Goal: Information Seeking & Learning: Learn about a topic

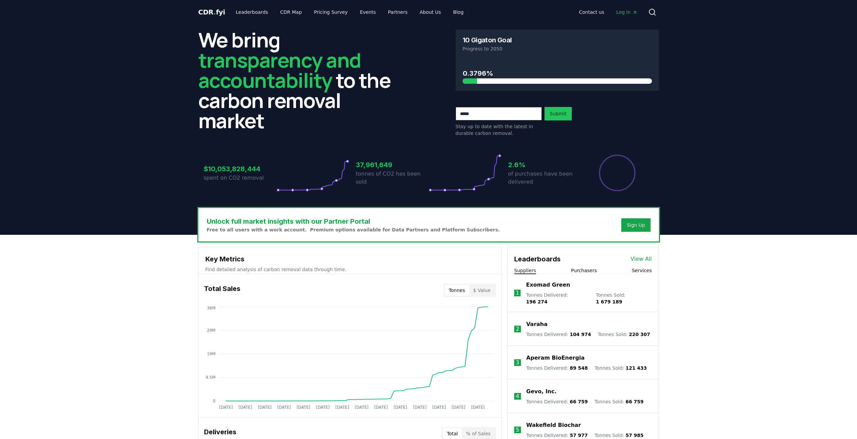
click at [521, 166] on h3 "2.6%" at bounding box center [544, 165] width 73 height 10
click at [494, 174] on icon at bounding box center [464, 173] width 69 height 34
click at [477, 78] on h3 "0.3796%" at bounding box center [557, 73] width 189 height 10
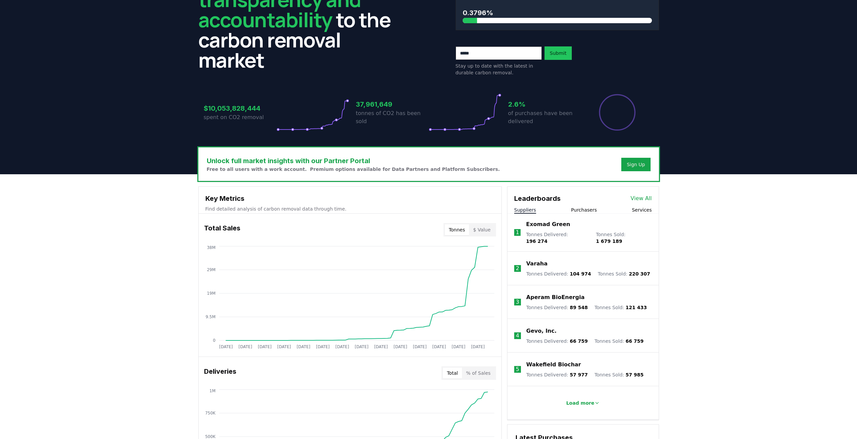
scroll to position [236, 0]
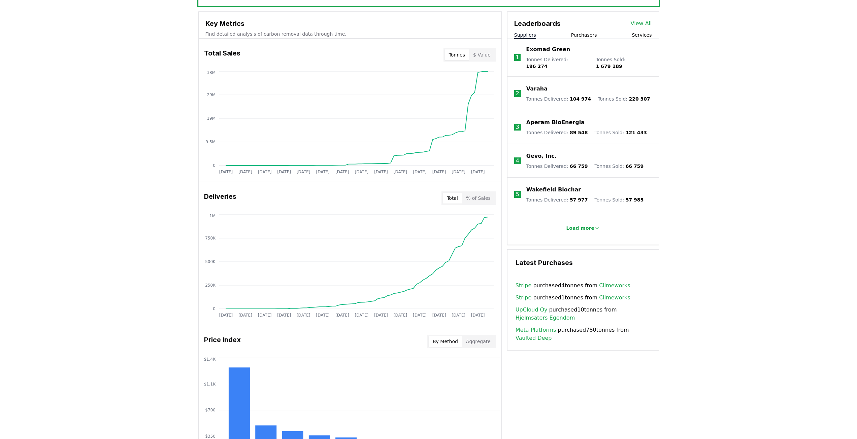
click at [482, 202] on button "% of Sales" at bounding box center [478, 198] width 33 height 11
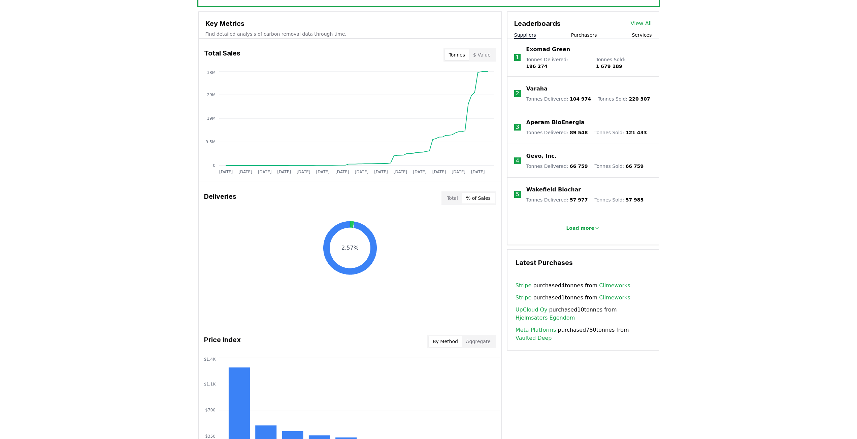
click at [454, 202] on button "Total" at bounding box center [452, 198] width 19 height 11
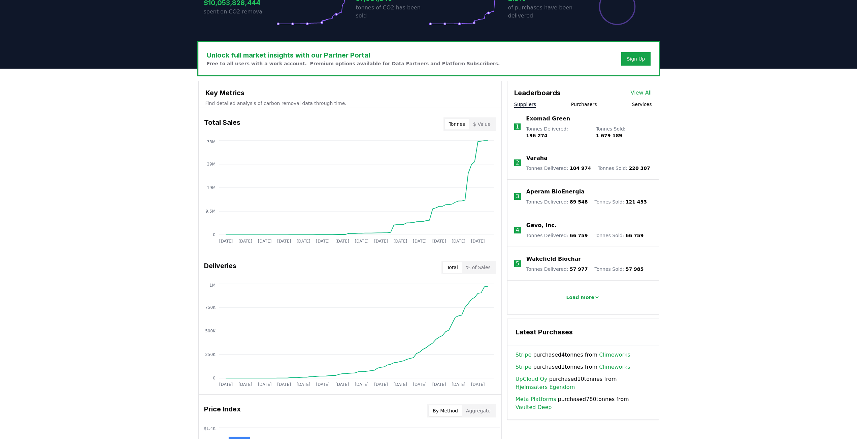
scroll to position [0, 0]
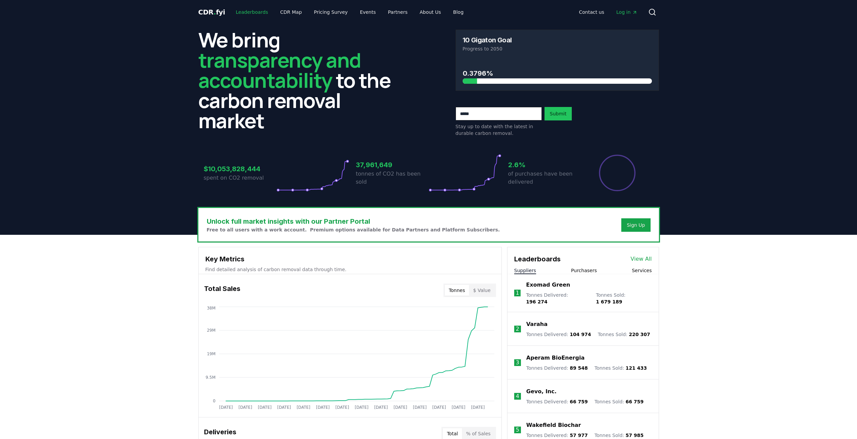
click at [250, 10] on link "Leaderboards" at bounding box center [251, 12] width 43 height 12
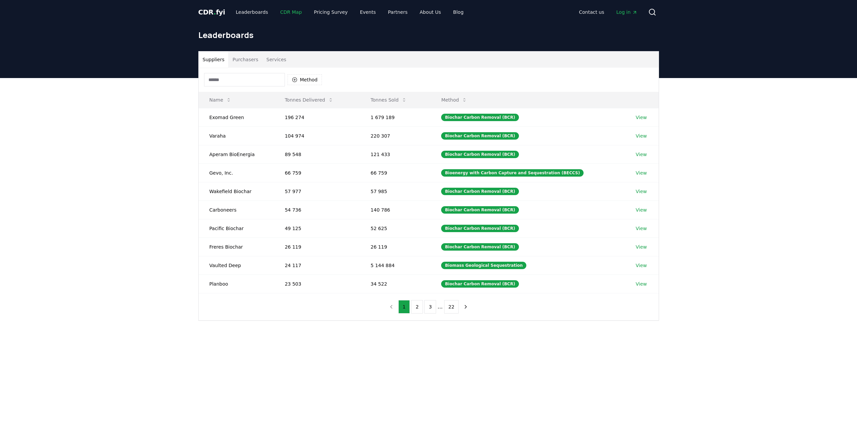
click at [288, 10] on link "CDR Map" at bounding box center [291, 12] width 32 height 12
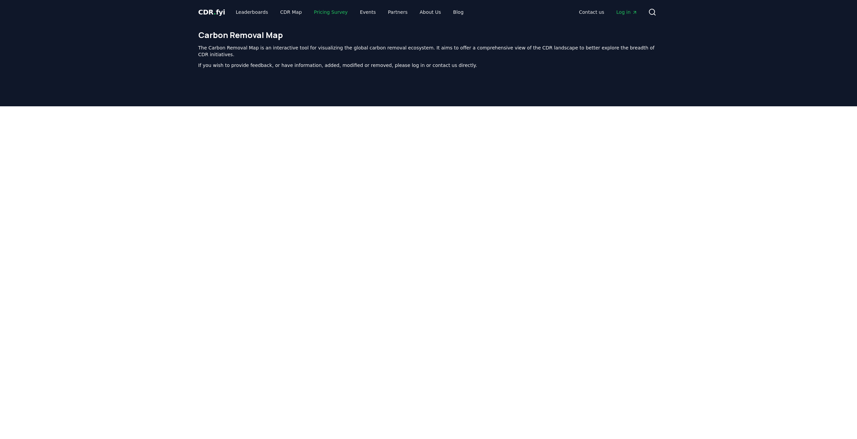
click at [338, 13] on link "Pricing Survey" at bounding box center [330, 12] width 44 height 12
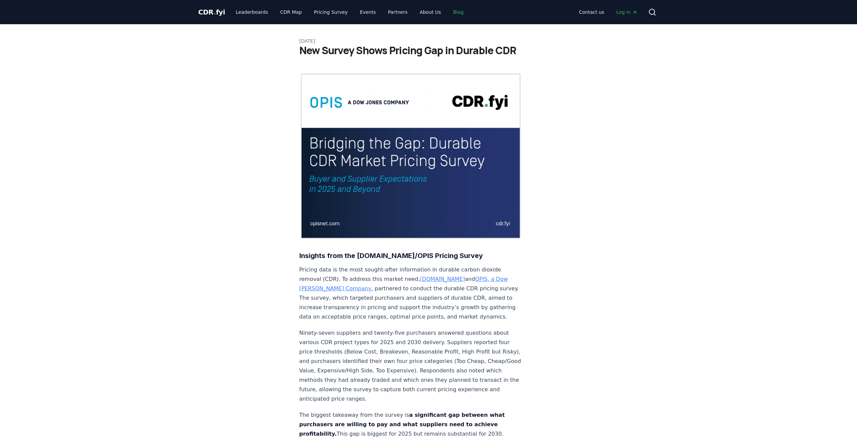
click at [448, 11] on link "Blog" at bounding box center [458, 12] width 21 height 12
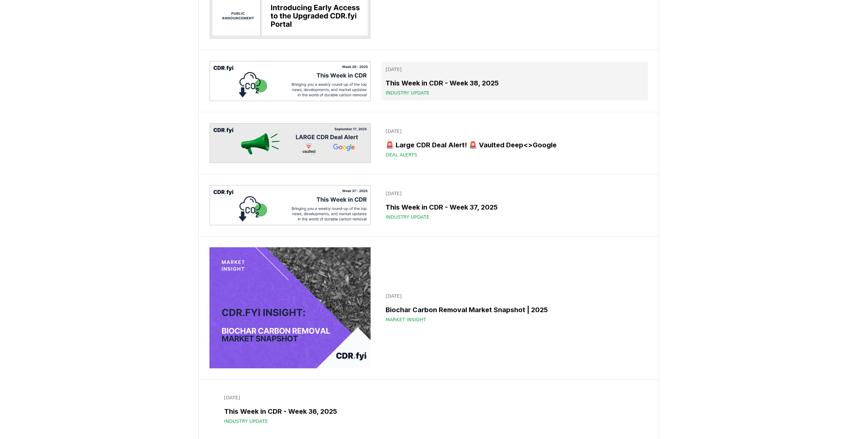
scroll to position [269, 0]
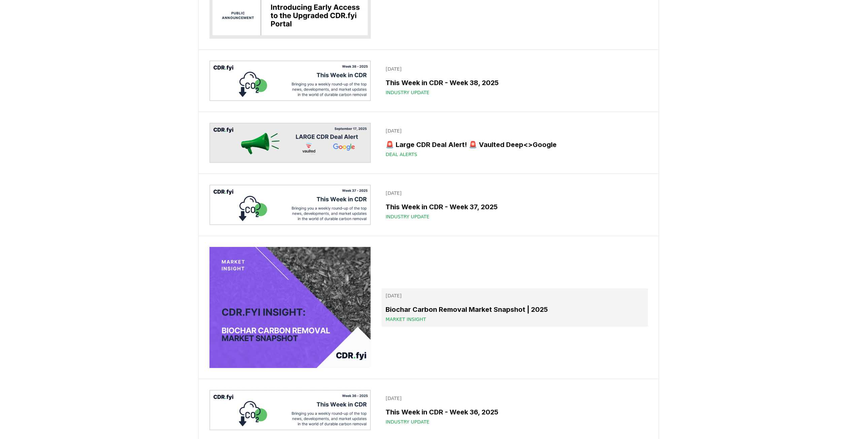
click at [505, 316] on div "Market Insight" at bounding box center [515, 319] width 258 height 7
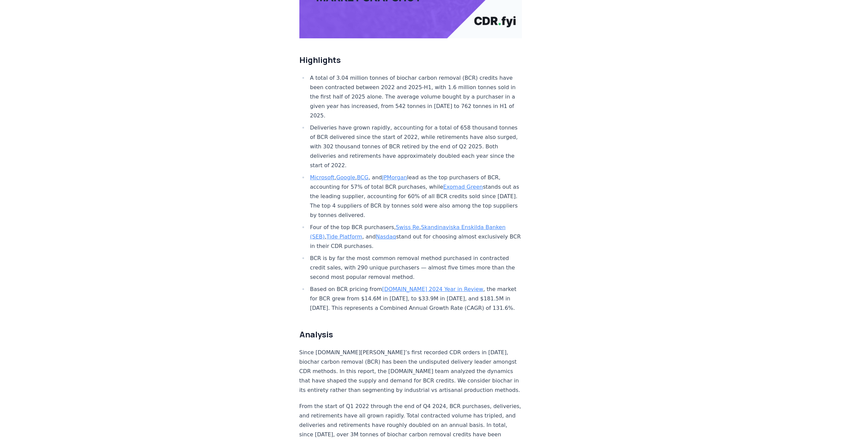
scroll to position [236, 0]
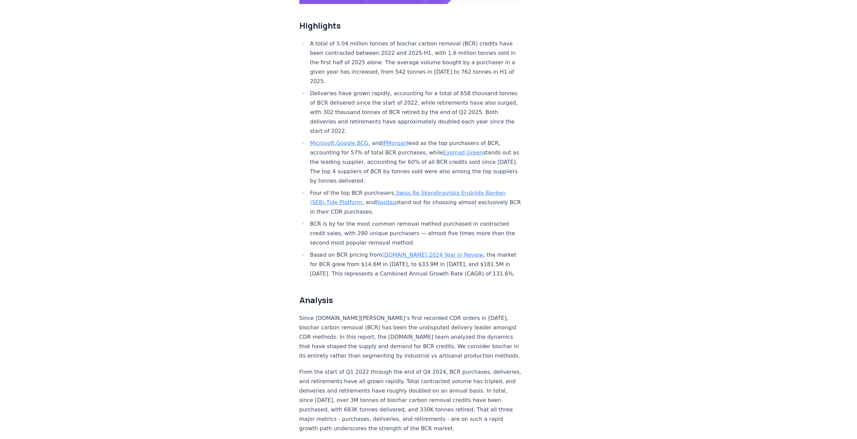
click at [411, 222] on li "BCR is by far the most common removal method purchased in contracted credit sal…" at bounding box center [415, 234] width 214 height 28
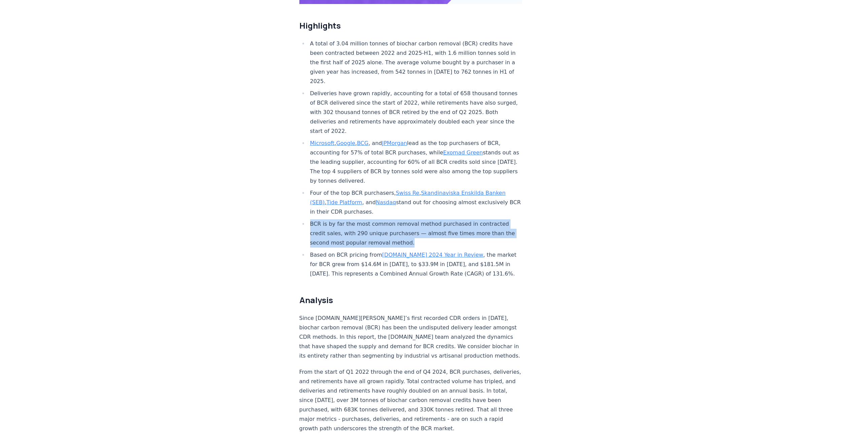
drag, startPoint x: 409, startPoint y: 222, endPoint x: 309, endPoint y: 204, distance: 101.9
click at [309, 220] on li "BCR is by far the most common removal method purchased in contracted credit sal…" at bounding box center [415, 234] width 214 height 28
copy li "BCR is by far the most common removal method purchased in contracted credit sal…"
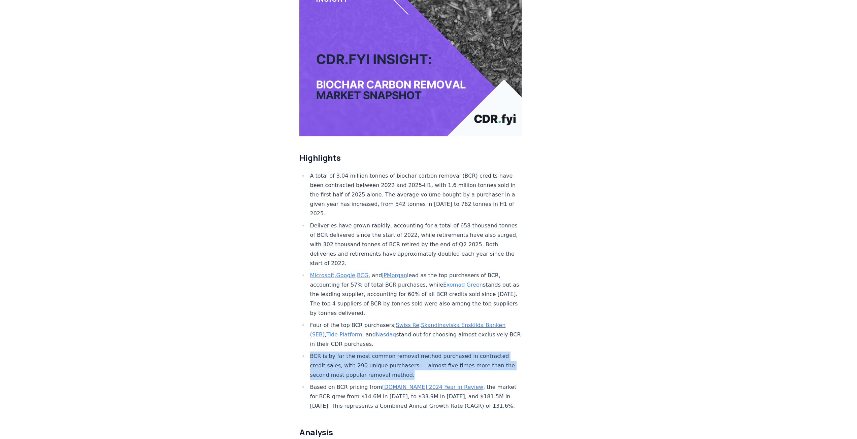
scroll to position [0, 0]
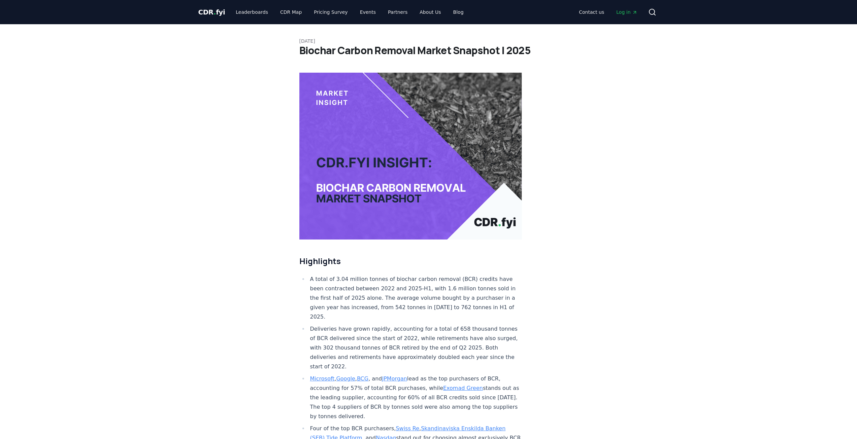
click at [200, 12] on span "CDR . fyi" at bounding box center [211, 12] width 27 height 8
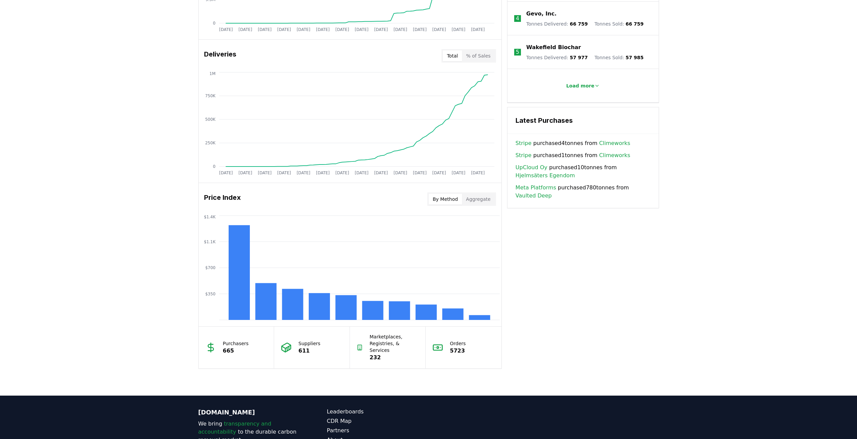
scroll to position [404, 0]
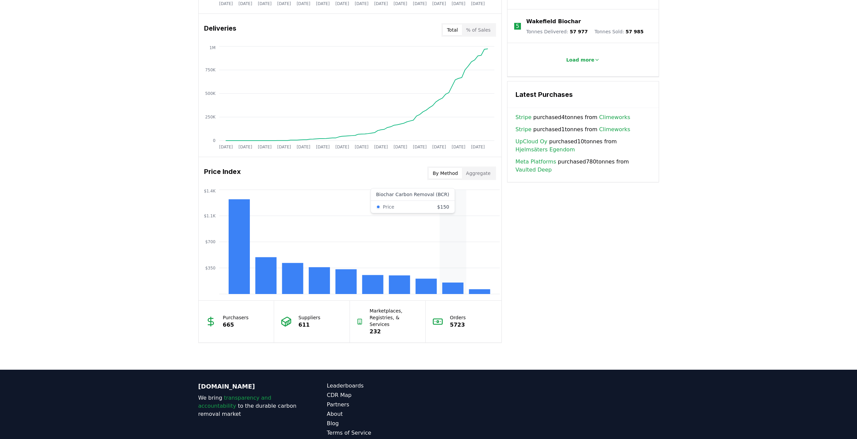
click at [455, 290] on rect at bounding box center [452, 288] width 21 height 11
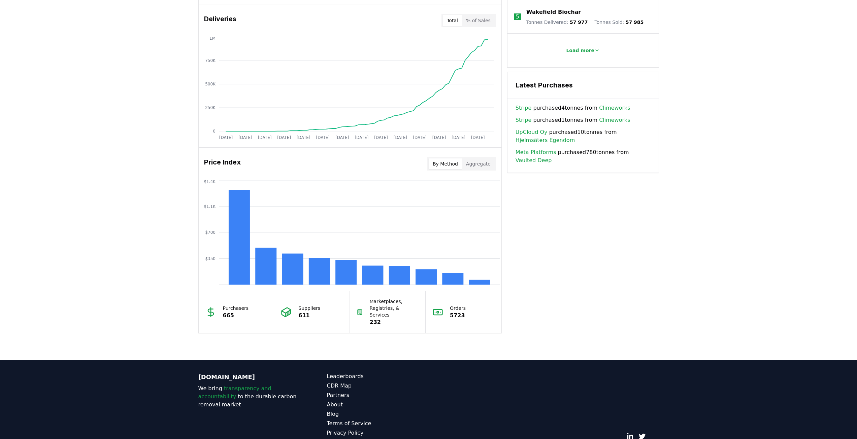
scroll to position [402, 0]
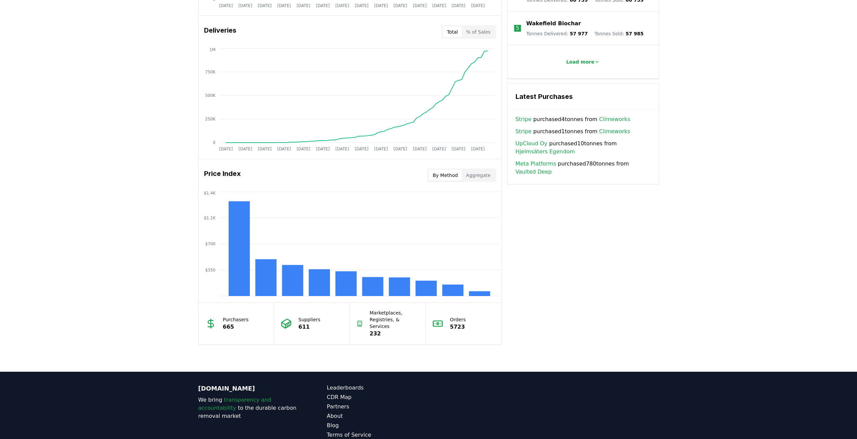
click at [481, 178] on button "Aggregate" at bounding box center [478, 175] width 33 height 11
click at [444, 178] on button "By Method" at bounding box center [445, 175] width 33 height 11
click at [448, 290] on rect at bounding box center [452, 290] width 21 height 11
click at [449, 289] on icon "$350 $700 $1.1K $1.4K" at bounding box center [350, 244] width 303 height 108
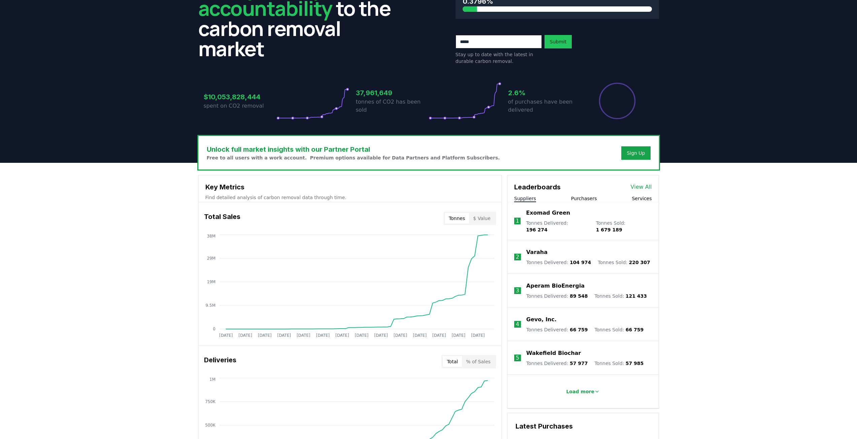
scroll to position [0, 0]
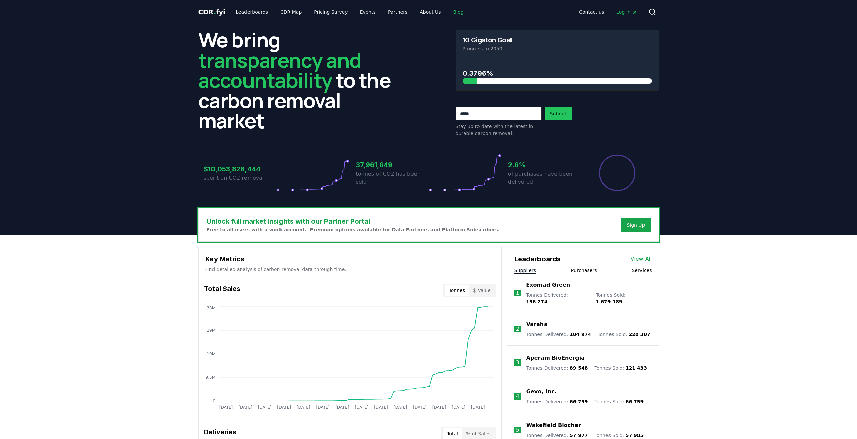
click at [448, 15] on link "Blog" at bounding box center [458, 12] width 21 height 12
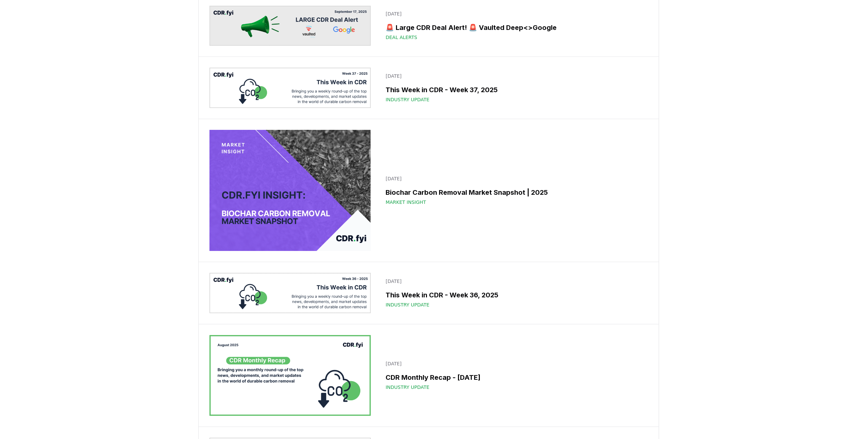
scroll to position [404, 0]
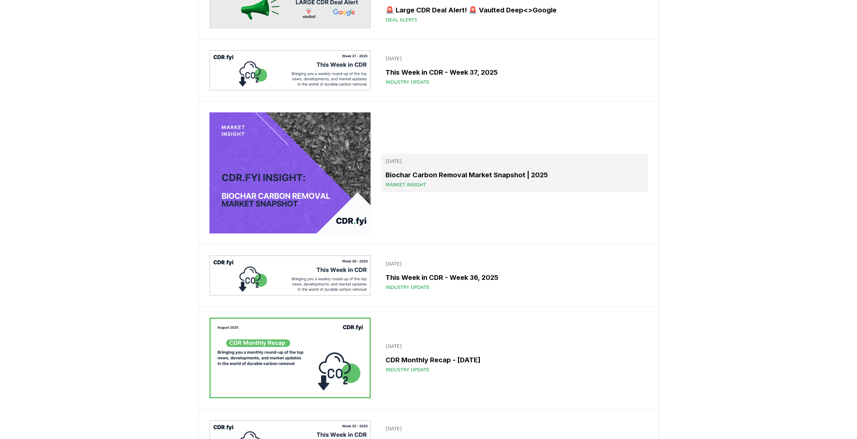
click at [433, 178] on h3 "Biochar Carbon Removal Market Snapshot | 2025" at bounding box center [515, 175] width 258 height 10
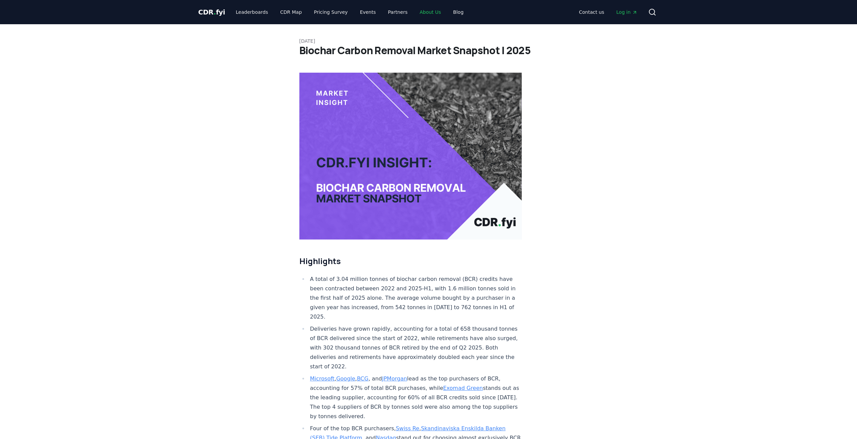
click at [423, 12] on link "About Us" at bounding box center [430, 12] width 32 height 12
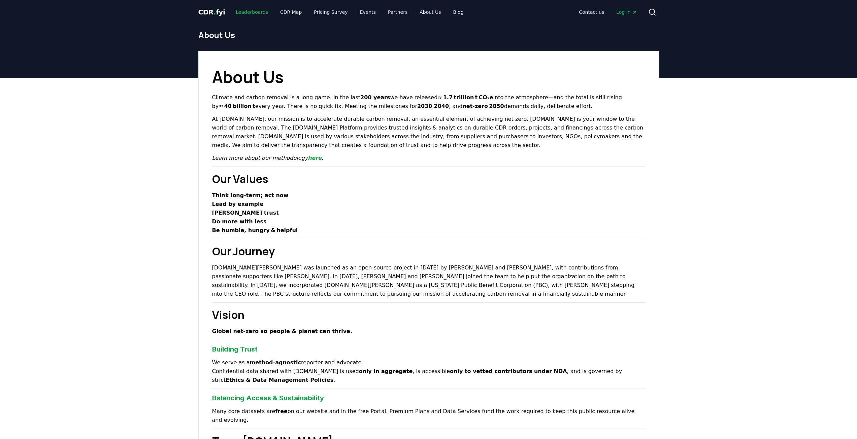
click at [249, 12] on link "Leaderboards" at bounding box center [251, 12] width 43 height 12
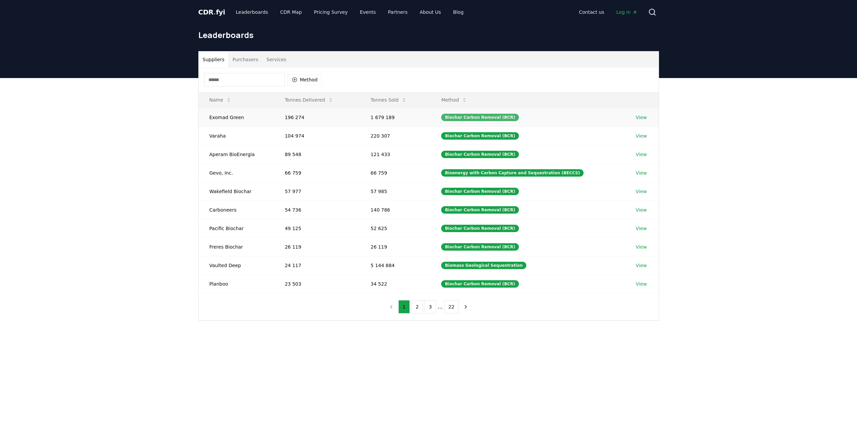
click at [502, 117] on div "Biochar Carbon Removal (BCR)" at bounding box center [479, 117] width 77 height 7
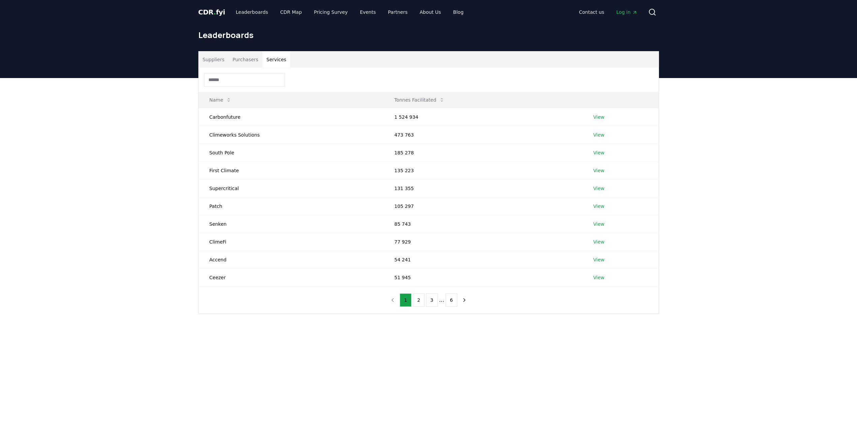
click at [273, 59] on button "Services" at bounding box center [276, 60] width 28 height 16
click at [594, 117] on link "View" at bounding box center [598, 117] width 11 height 7
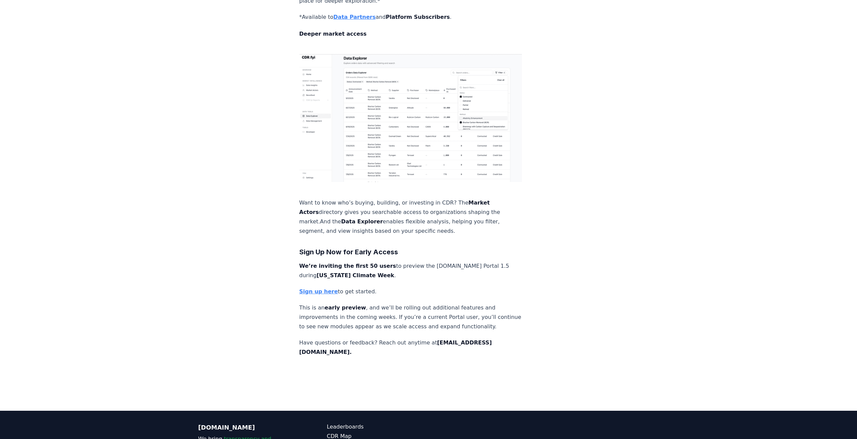
scroll to position [784, 0]
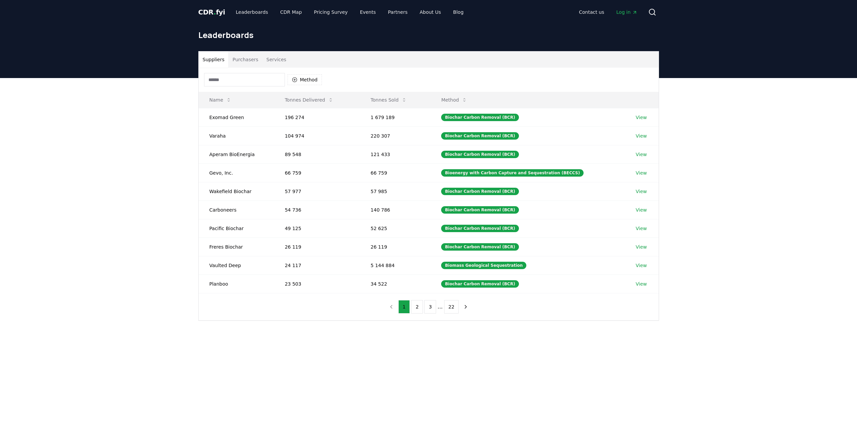
click at [271, 61] on button "Services" at bounding box center [276, 60] width 28 height 16
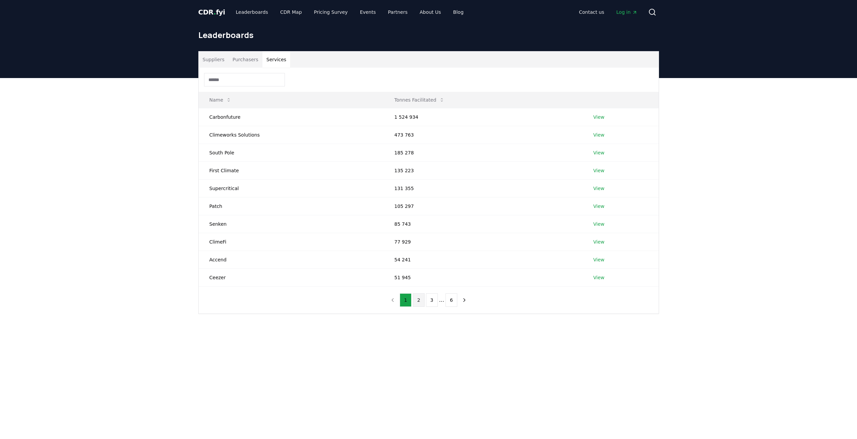
click at [418, 303] on button "2" at bounding box center [419, 300] width 12 height 13
click at [432, 302] on button "3" at bounding box center [432, 300] width 12 height 13
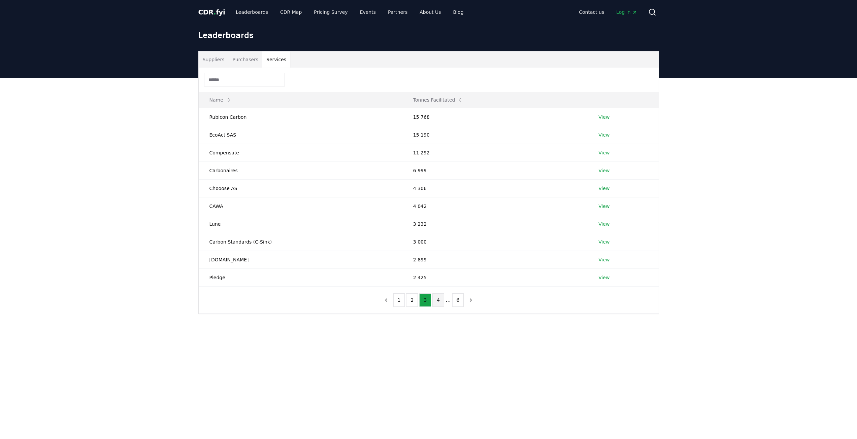
click at [437, 303] on button "4" at bounding box center [438, 300] width 12 height 13
click at [597, 243] on link "View" at bounding box center [601, 242] width 11 height 7
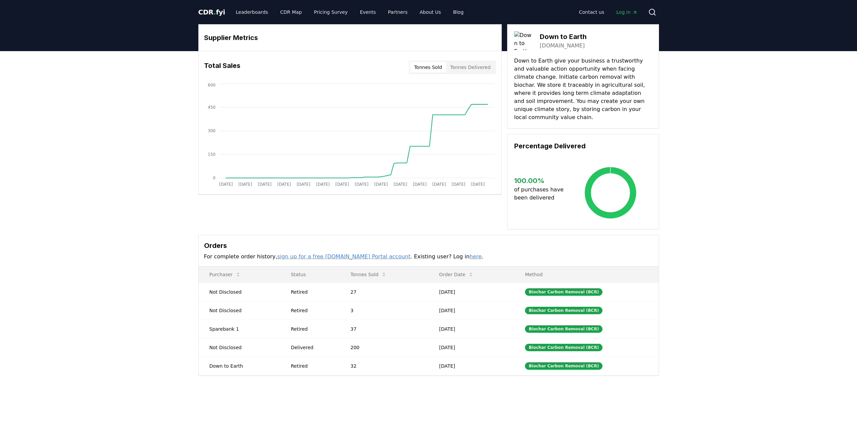
click at [466, 66] on button "Tonnes Delivered" at bounding box center [470, 67] width 48 height 11
click at [428, 69] on button "Tonnes Sold" at bounding box center [428, 67] width 36 height 11
click at [467, 68] on button "Tonnes Delivered" at bounding box center [470, 67] width 48 height 11
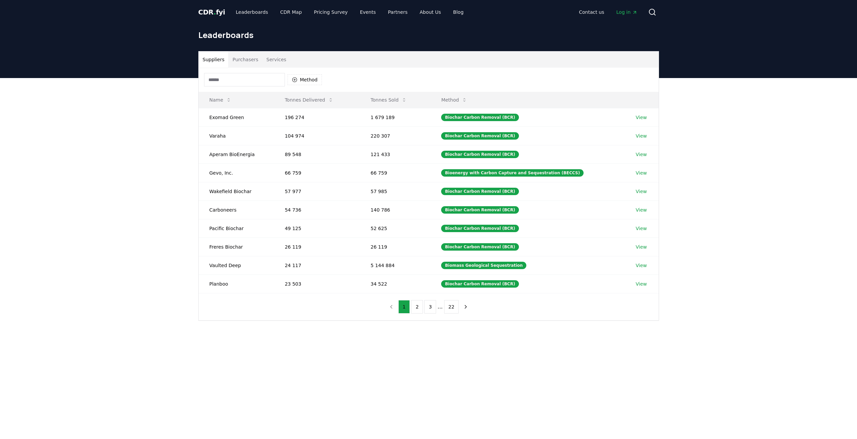
click at [267, 61] on button "Services" at bounding box center [276, 60] width 28 height 16
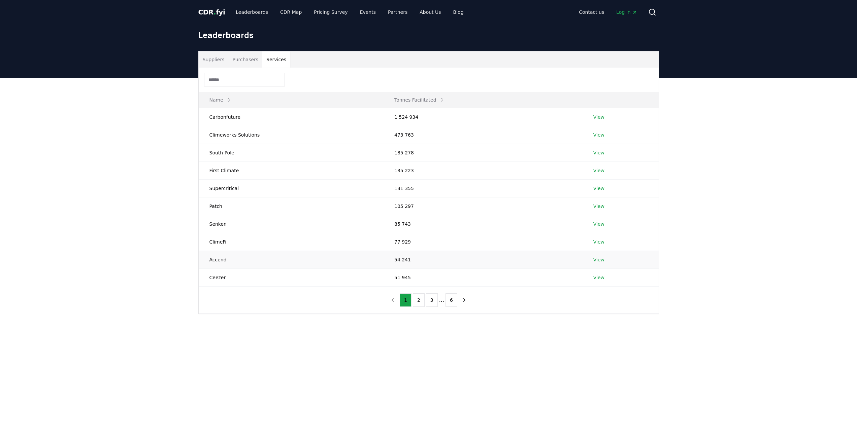
click at [594, 259] on link "View" at bounding box center [598, 260] width 11 height 7
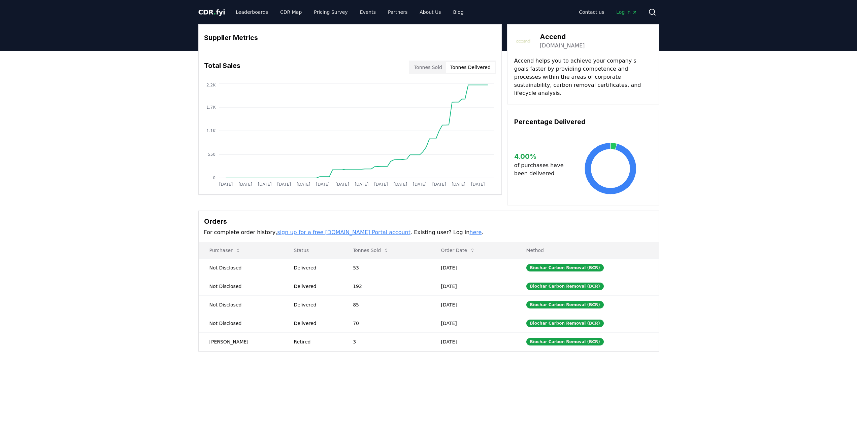
click at [477, 67] on button "Tonnes Delivered" at bounding box center [470, 67] width 48 height 11
click at [434, 68] on button "Tonnes Sold" at bounding box center [428, 67] width 36 height 11
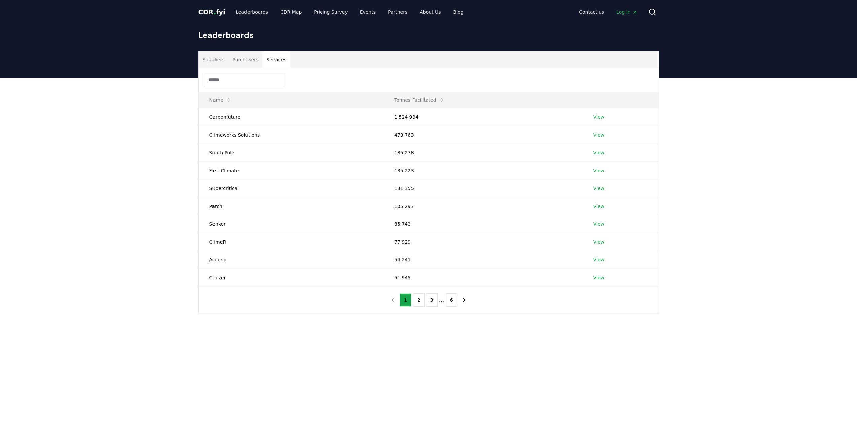
click at [270, 61] on button "Services" at bounding box center [276, 60] width 28 height 16
click at [246, 78] on input at bounding box center [244, 79] width 81 height 13
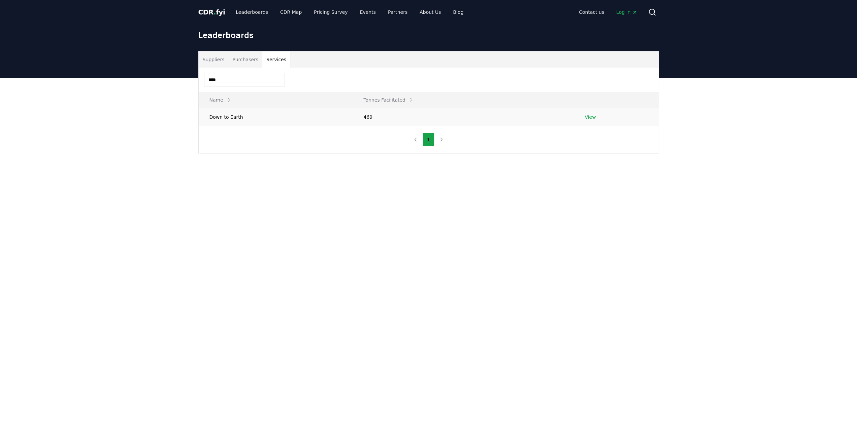
type input "****"
click at [581, 119] on td "View" at bounding box center [616, 117] width 85 height 18
click at [584, 118] on link "View" at bounding box center [589, 117] width 11 height 7
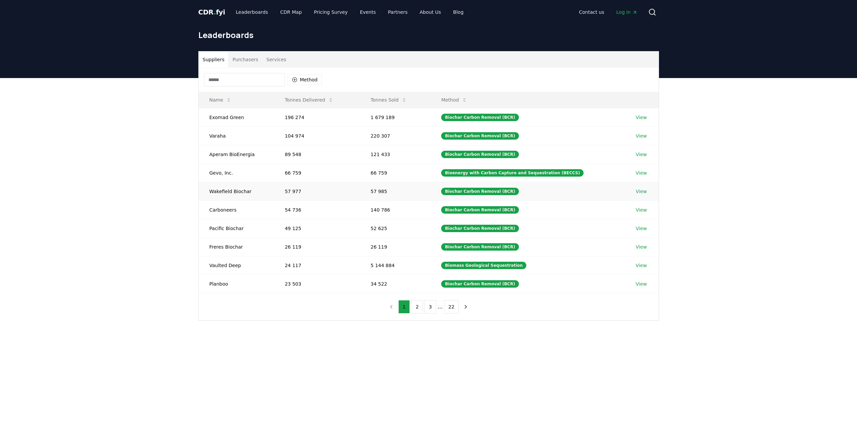
click at [639, 193] on link "View" at bounding box center [641, 191] width 11 height 7
click at [234, 60] on button "Purchasers" at bounding box center [245, 60] width 34 height 16
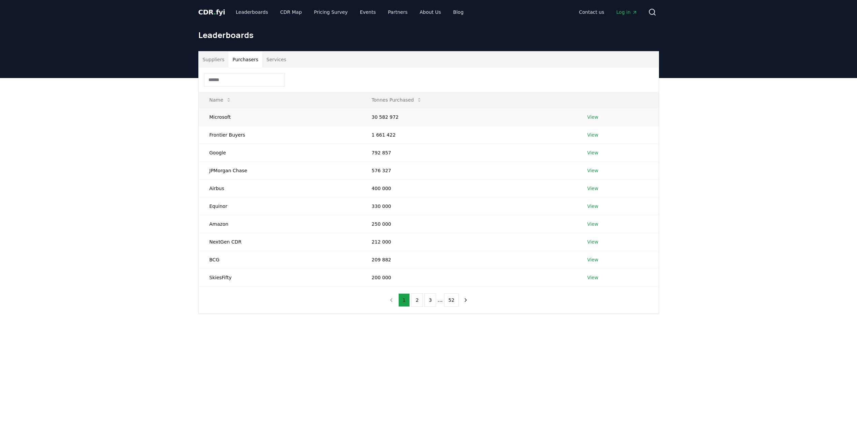
click at [592, 118] on link "View" at bounding box center [592, 117] width 11 height 7
